Goal: Manage account settings

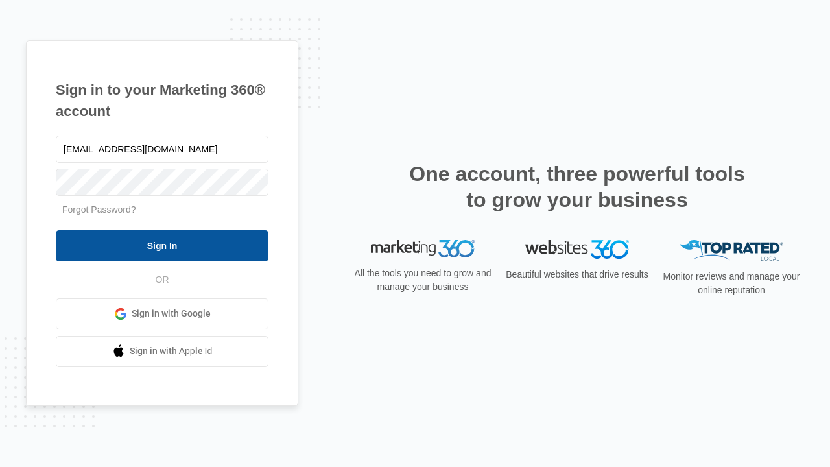
click at [162, 245] on input "Sign In" at bounding box center [162, 245] width 213 height 31
